Goal: Task Accomplishment & Management: Use online tool/utility

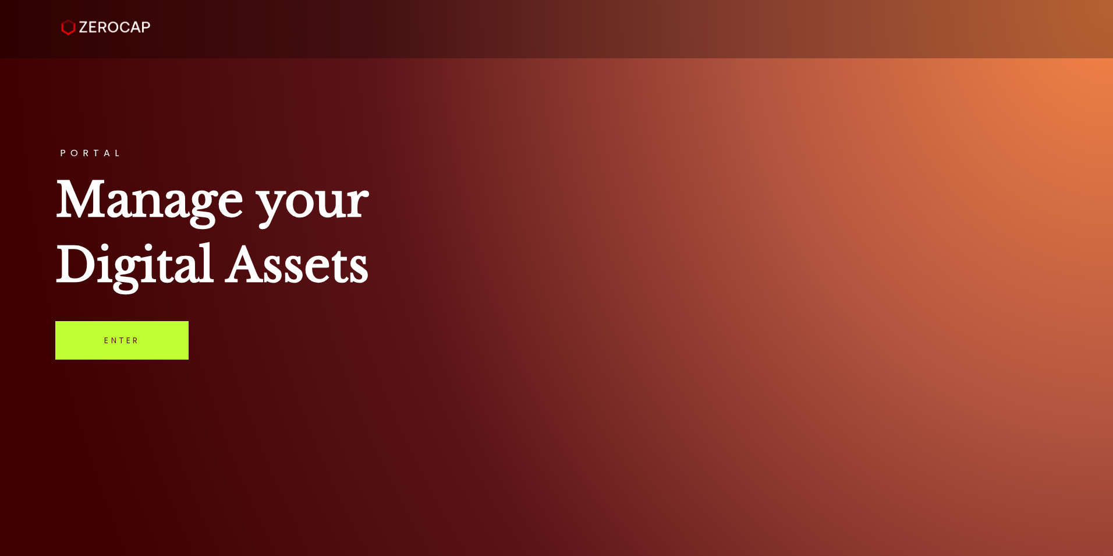
click at [131, 330] on link "Enter" at bounding box center [121, 340] width 133 height 38
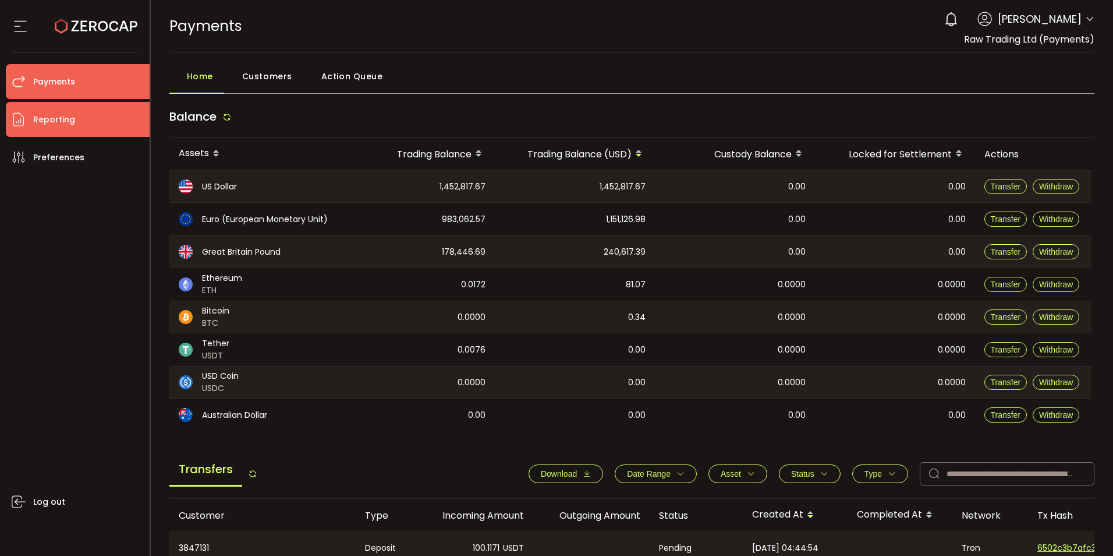
click at [61, 124] on span "Reporting" at bounding box center [54, 119] width 42 height 17
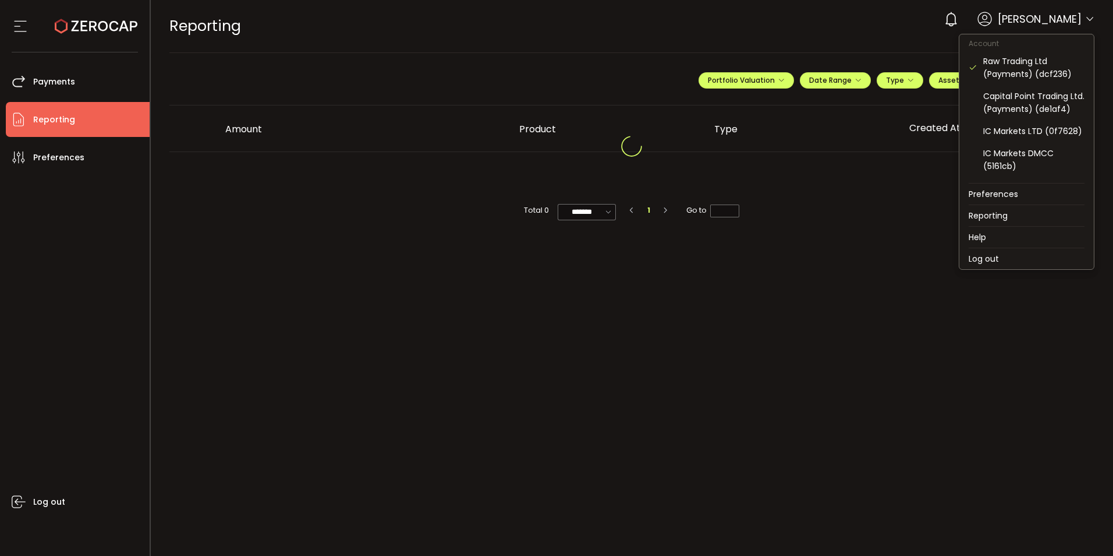
click at [1090, 21] on icon at bounding box center [1090, 19] width 9 height 9
click at [1014, 169] on div "IC Markets DMCC (5161cb)" at bounding box center [1034, 160] width 101 height 26
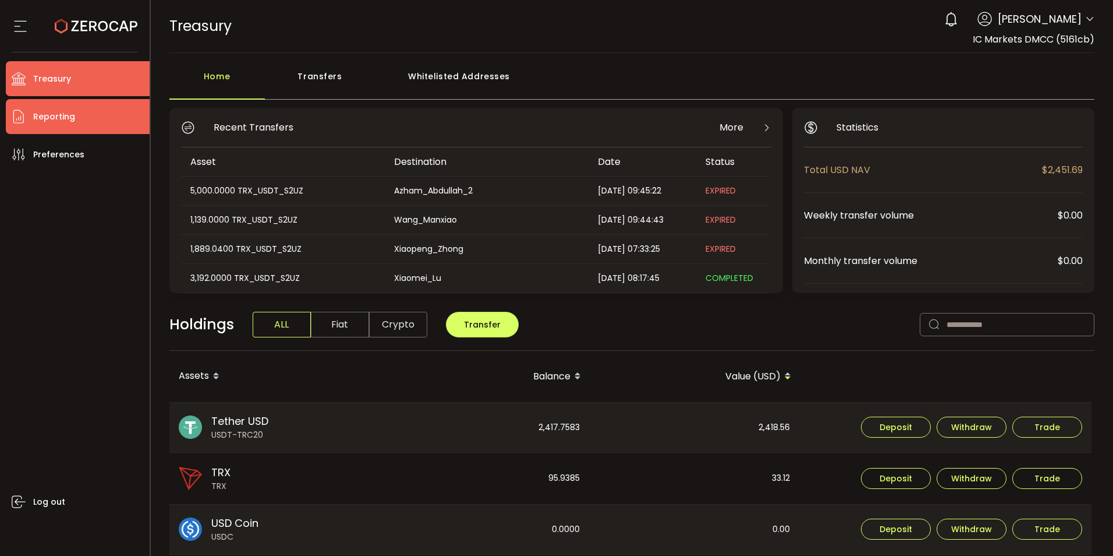
click at [70, 121] on span "Reporting" at bounding box center [54, 116] width 42 height 17
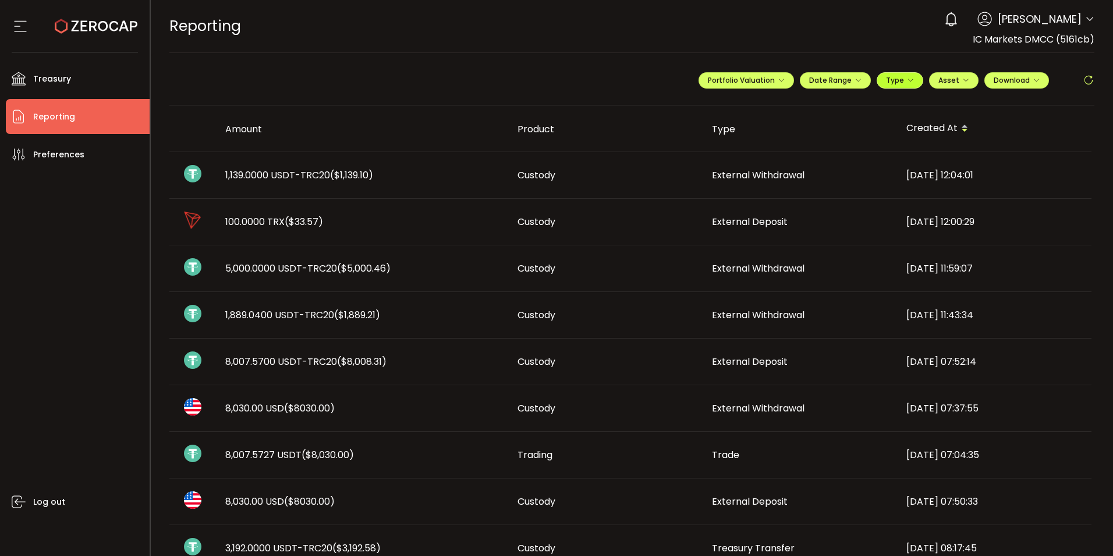
click at [909, 82] on icon "button" at bounding box center [910, 80] width 7 height 7
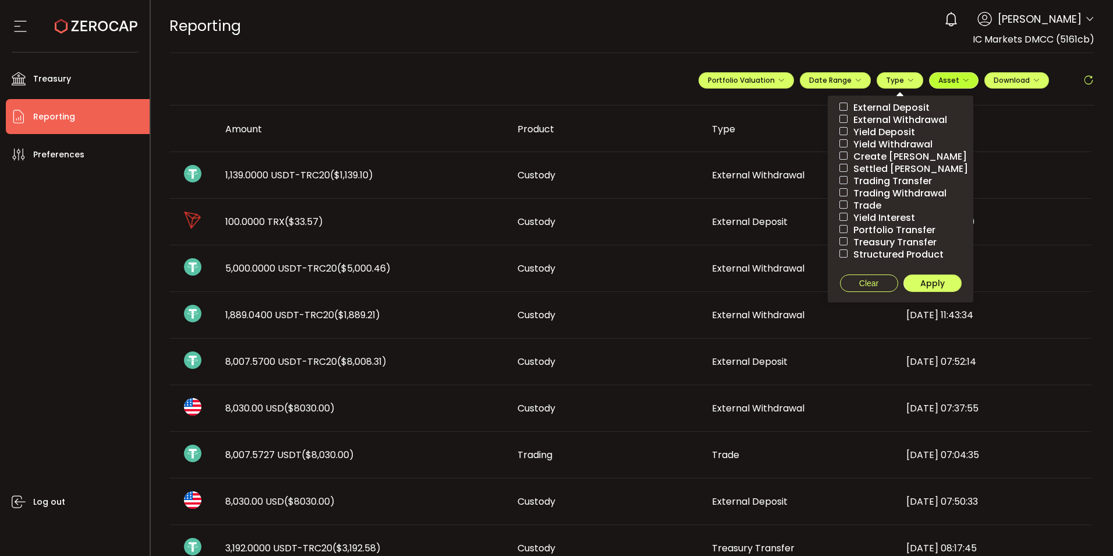
click at [963, 84] on span "Asset" at bounding box center [954, 80] width 31 height 10
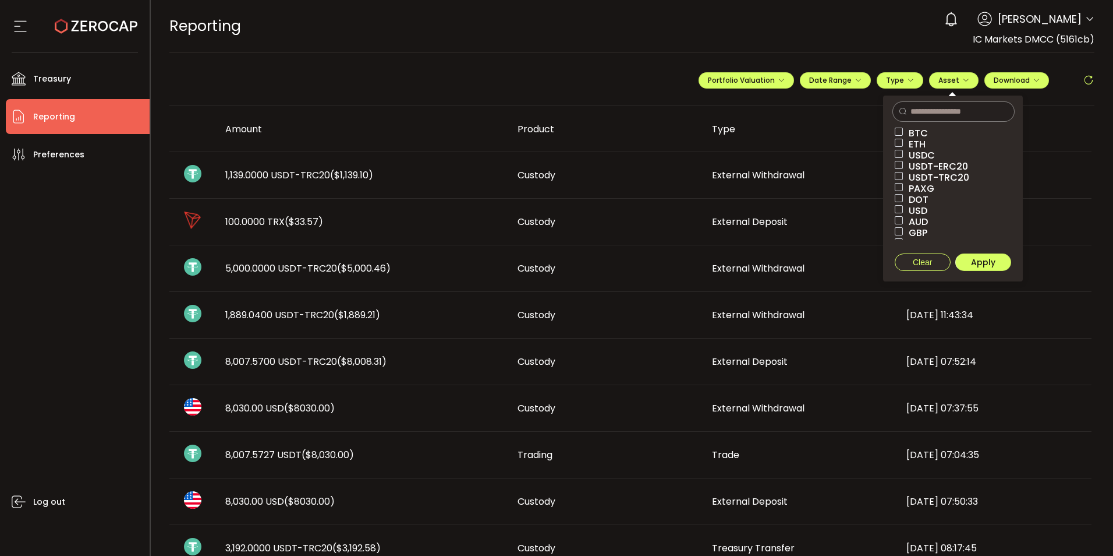
click at [943, 177] on span "USDT-TRC20" at bounding box center [936, 177] width 66 height 11
click at [907, 164] on span "USDT-ERC20" at bounding box center [935, 166] width 65 height 11
click at [900, 208] on span at bounding box center [899, 209] width 8 height 8
click at [833, 82] on span "Date Range" at bounding box center [835, 80] width 52 height 10
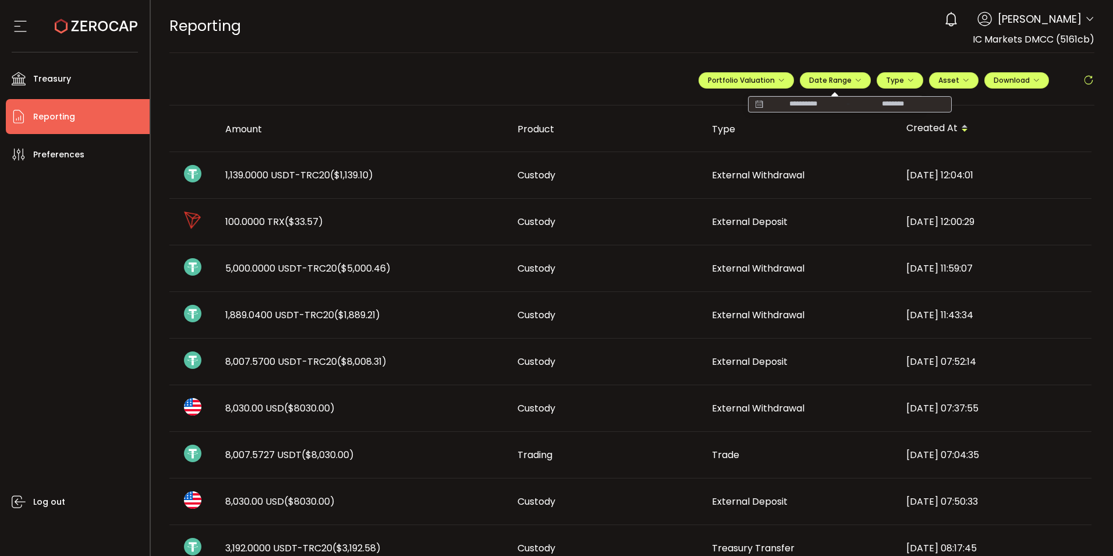
click at [822, 112] on div "-" at bounding box center [850, 104] width 204 height 16
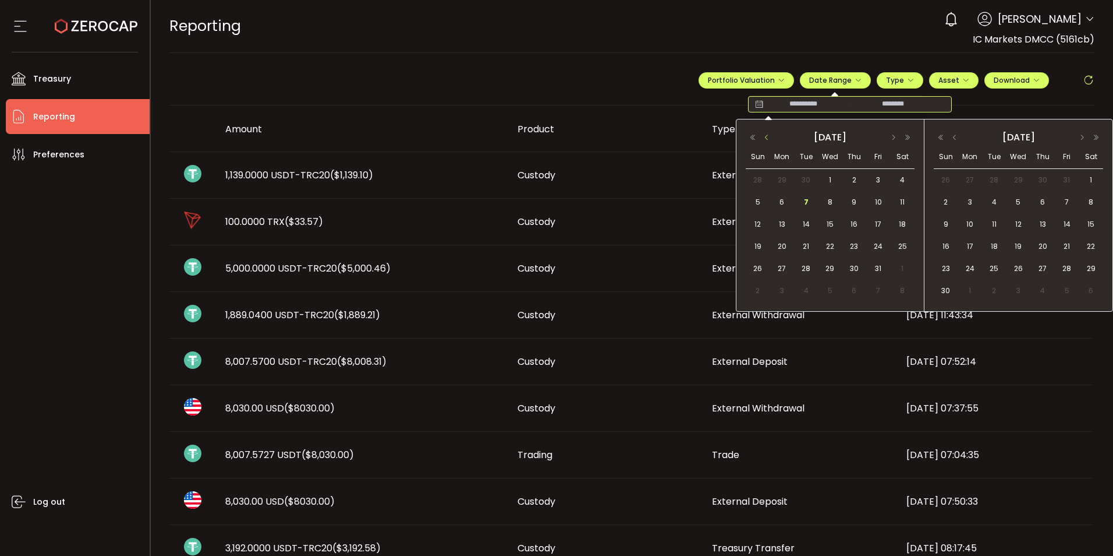
click at [763, 136] on button "button" at bounding box center [767, 137] width 14 height 8
click at [878, 246] on span "26" at bounding box center [879, 246] width 14 height 14
click at [952, 136] on button "button" at bounding box center [955, 137] width 14 height 8
click at [879, 246] on span "26" at bounding box center [879, 246] width 14 height 14
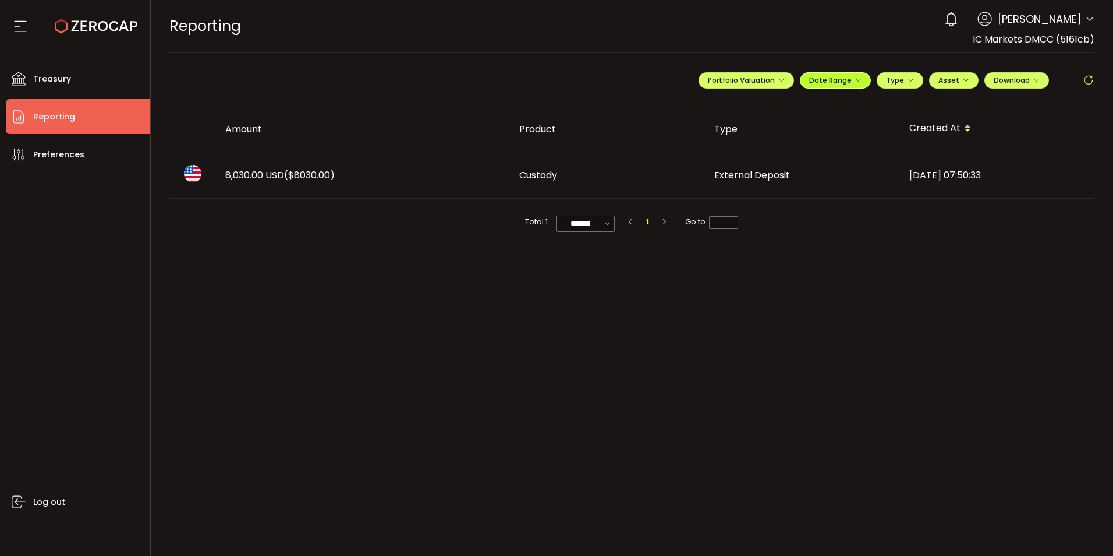
click at [844, 80] on span "Date Range" at bounding box center [835, 80] width 52 height 10
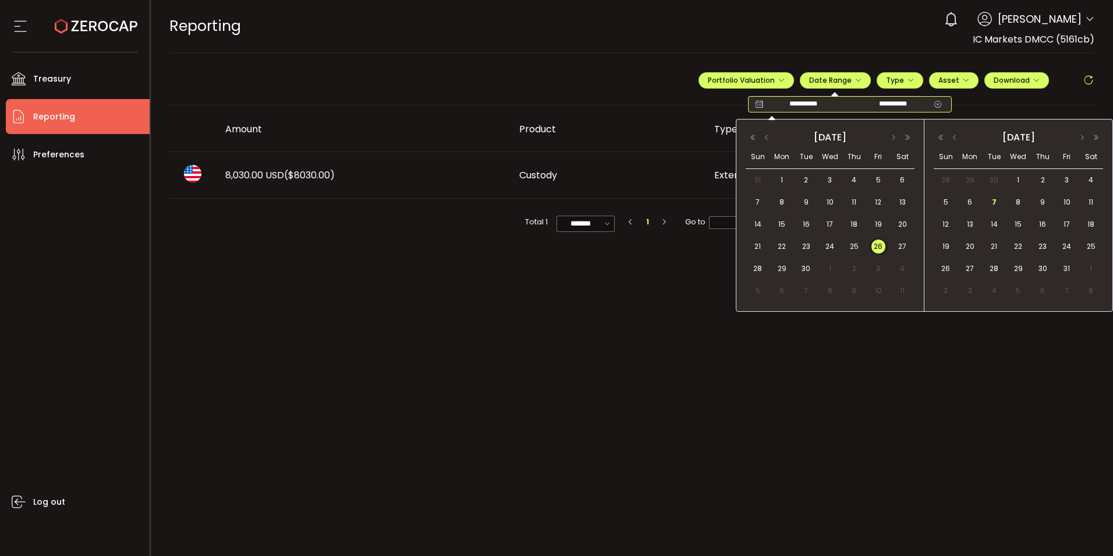
click at [895, 104] on input "**********" at bounding box center [893, 104] width 75 height 12
click at [883, 243] on span "26" at bounding box center [879, 246] width 14 height 14
click at [991, 199] on span "7" at bounding box center [995, 202] width 14 height 14
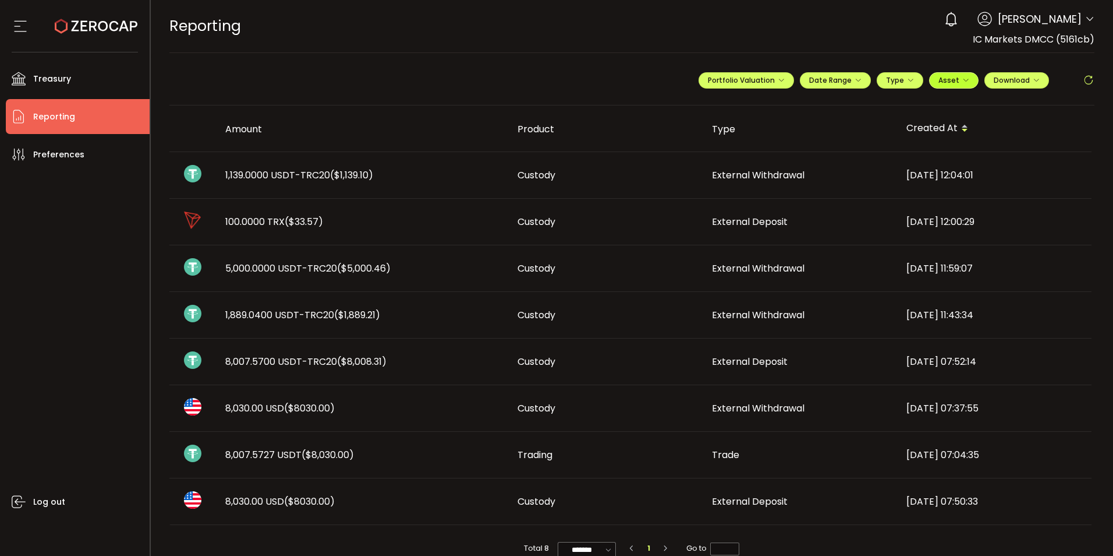
click at [963, 79] on icon "button" at bounding box center [966, 80] width 7 height 7
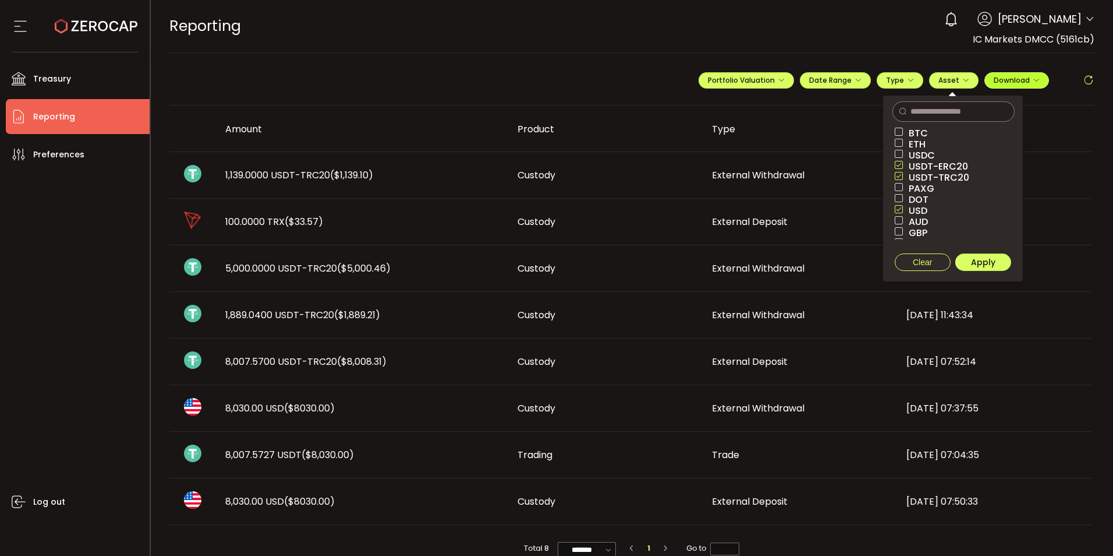
click at [1033, 82] on icon "button" at bounding box center [1036, 80] width 7 height 7
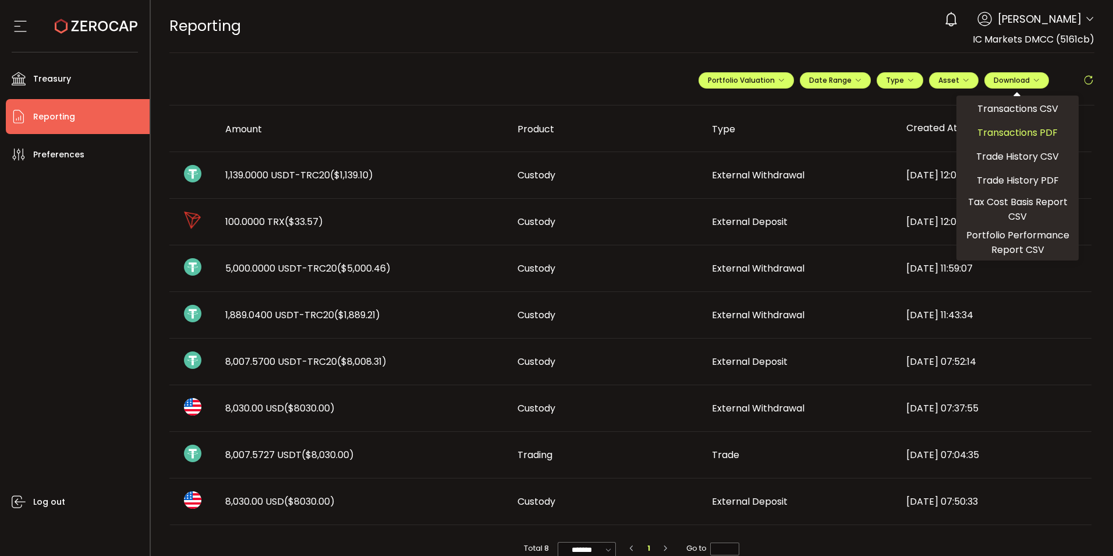
click at [1016, 132] on span "Transactions PDF" at bounding box center [1018, 132] width 80 height 15
